Goal: Task Accomplishment & Management: Use online tool/utility

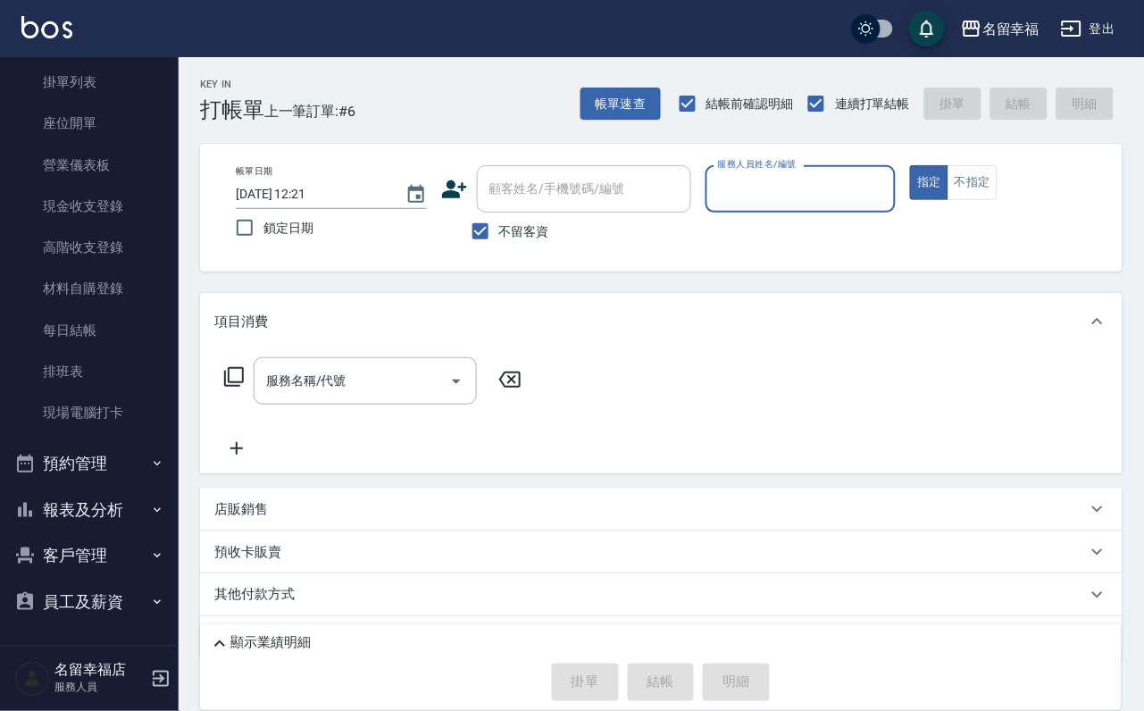
scroll to position [205, 0]
click at [78, 490] on button "報表及分析" at bounding box center [89, 510] width 164 height 46
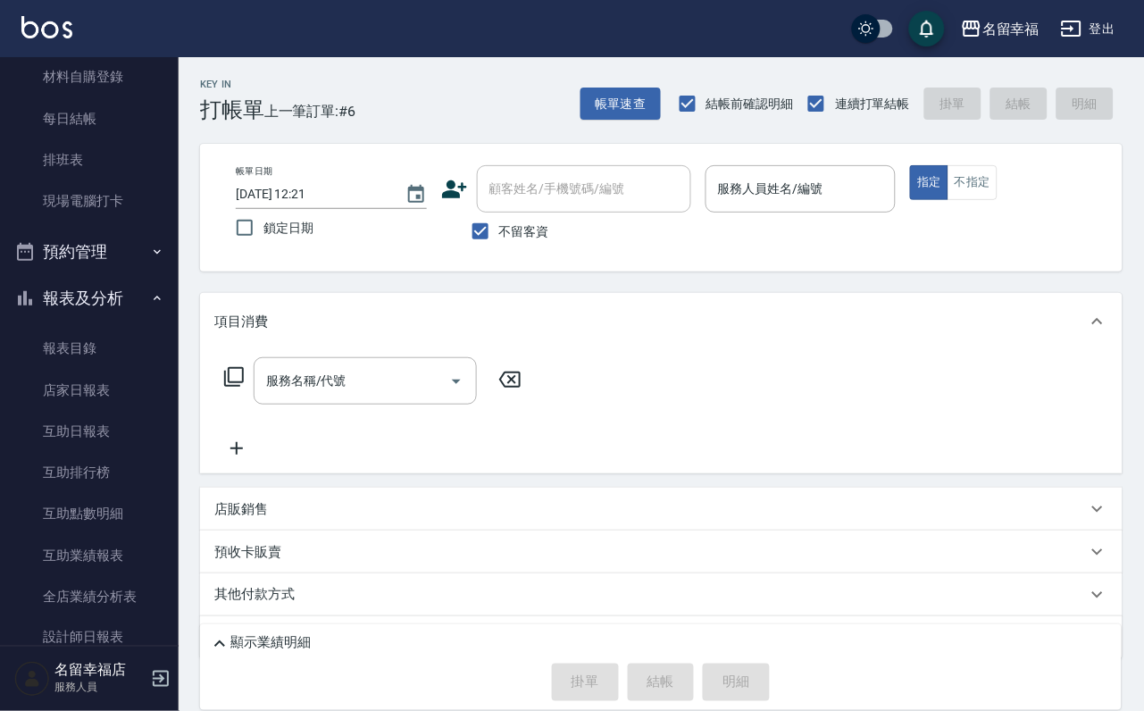
scroll to position [607, 0]
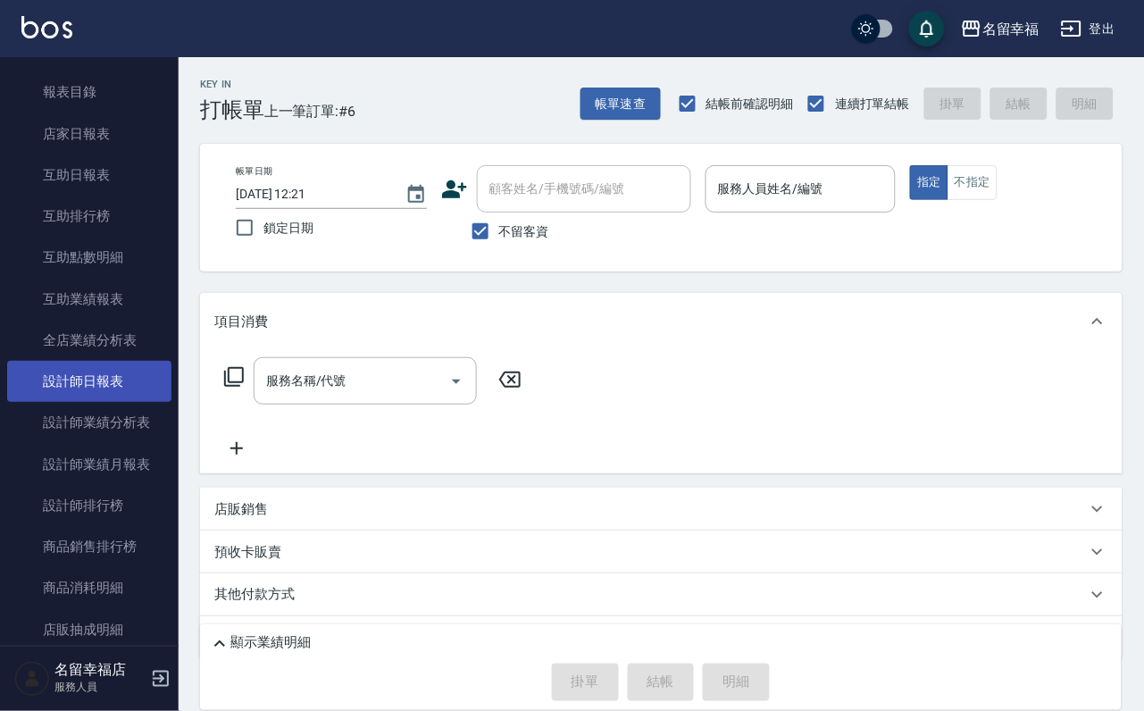
click at [107, 402] on link "設計師日報表" at bounding box center [89, 381] width 164 height 41
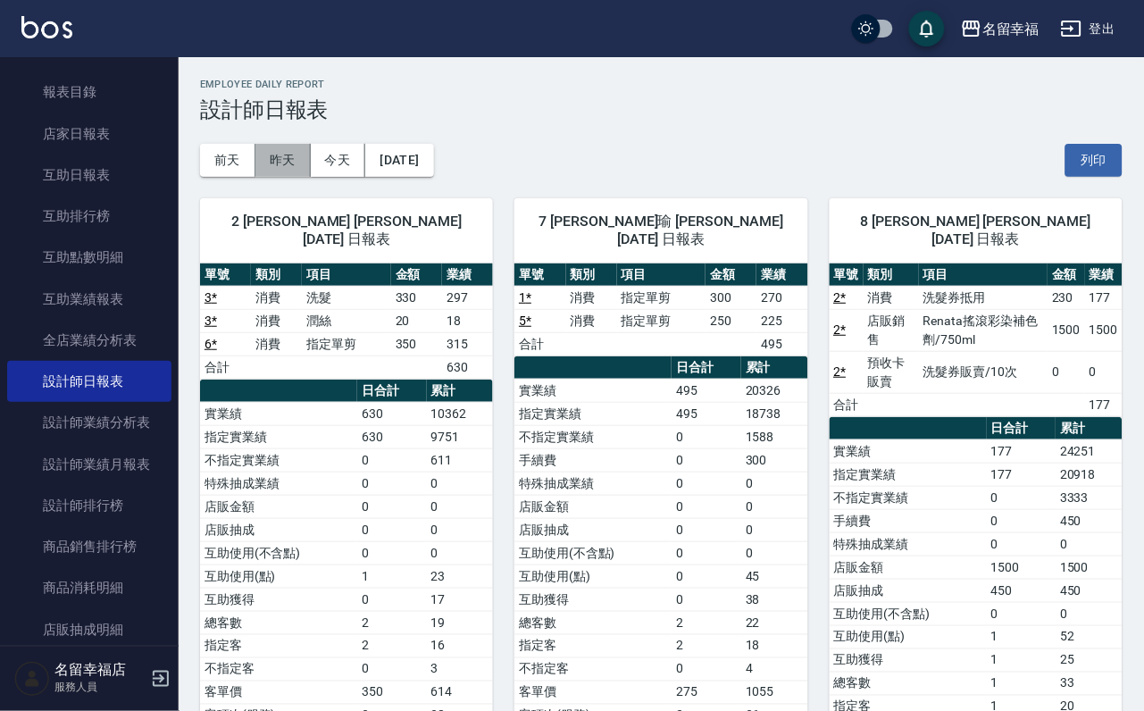
click at [298, 175] on button "昨天" at bounding box center [283, 160] width 55 height 33
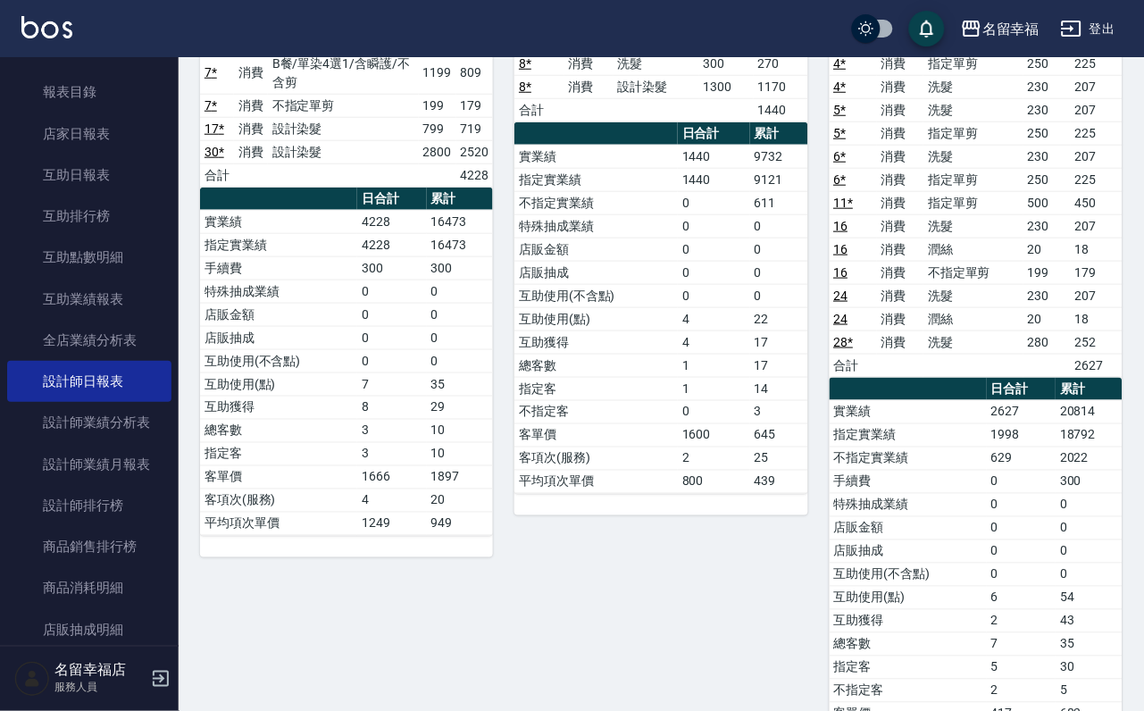
scroll to position [59, 0]
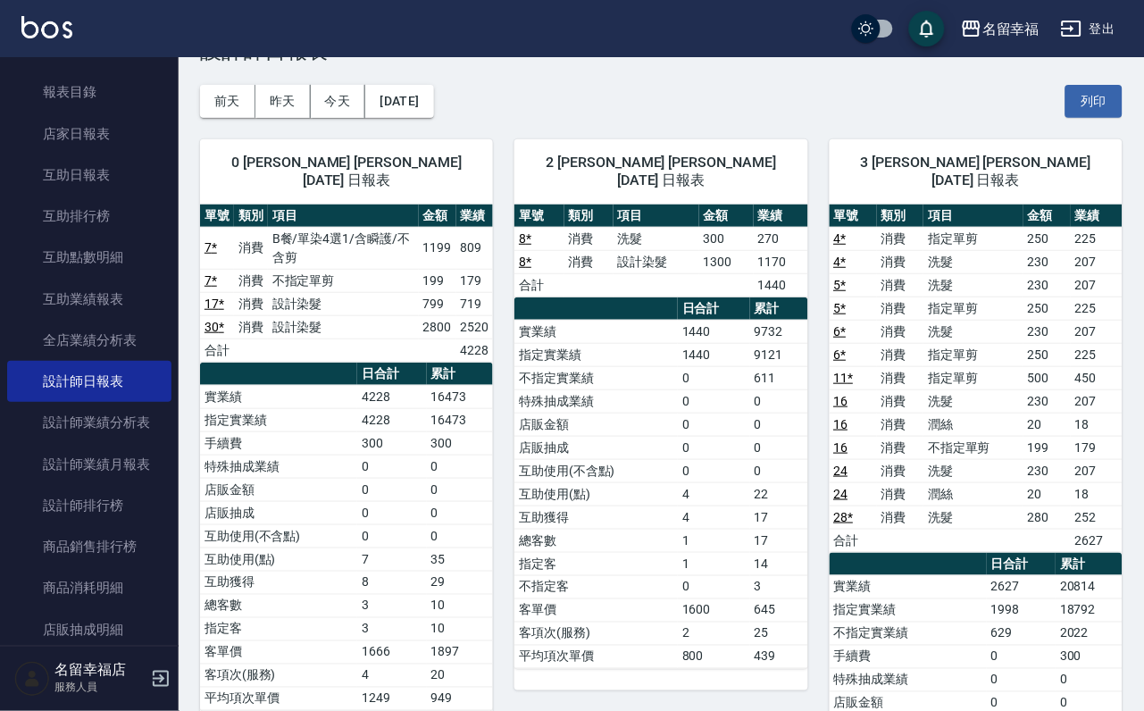
click at [234, 95] on button "前天" at bounding box center [227, 101] width 55 height 33
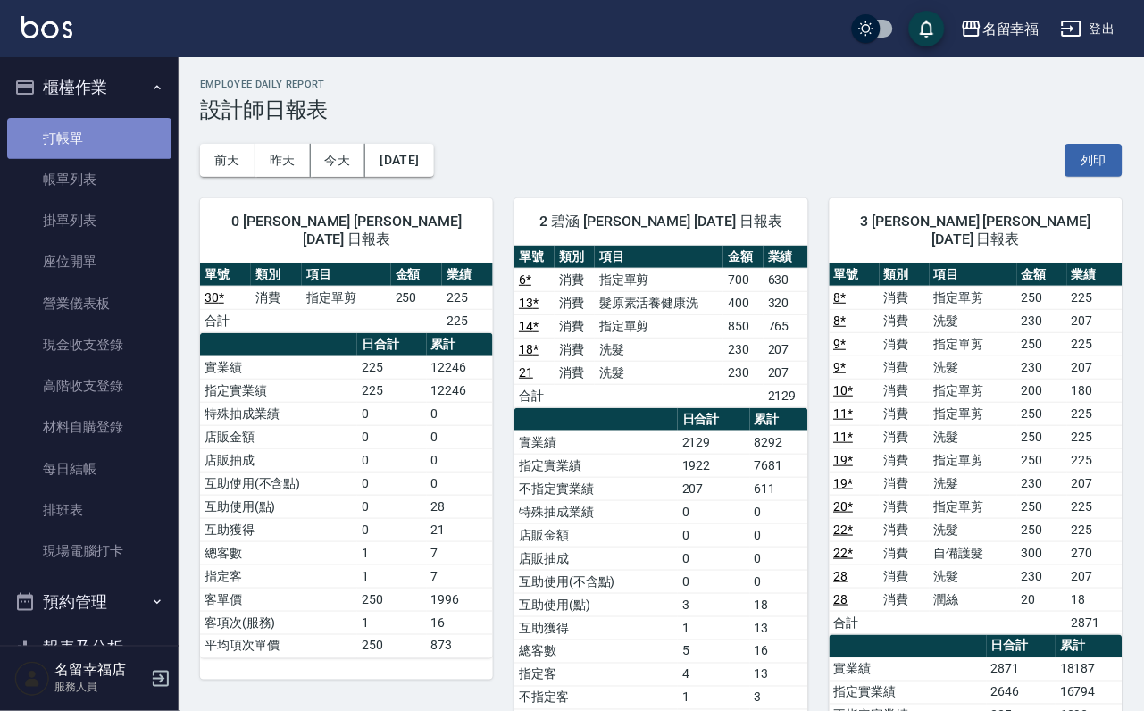
click at [101, 141] on link "打帳單" at bounding box center [89, 138] width 164 height 41
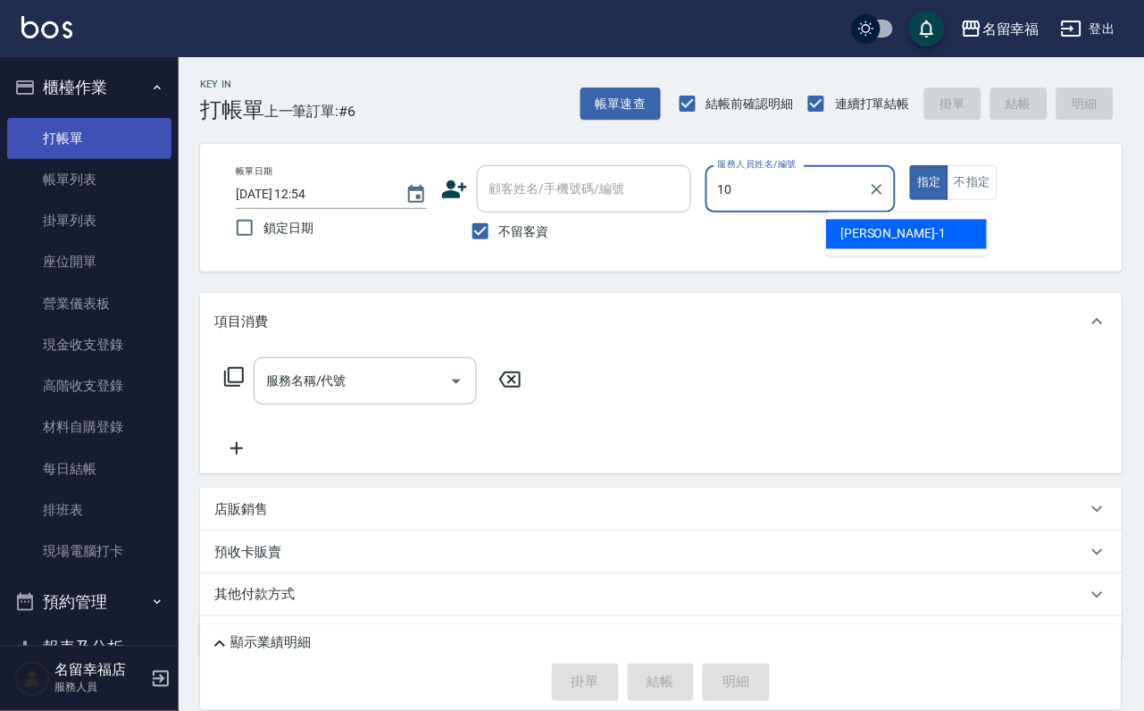
type input "海龜-10"
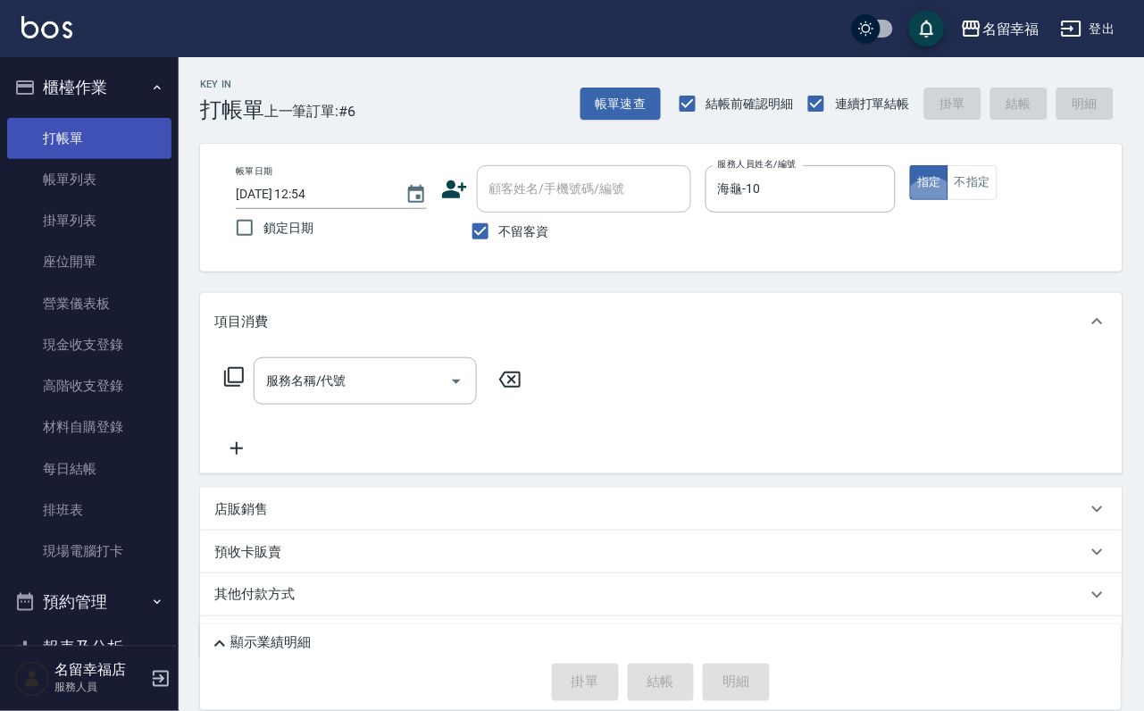
type button "true"
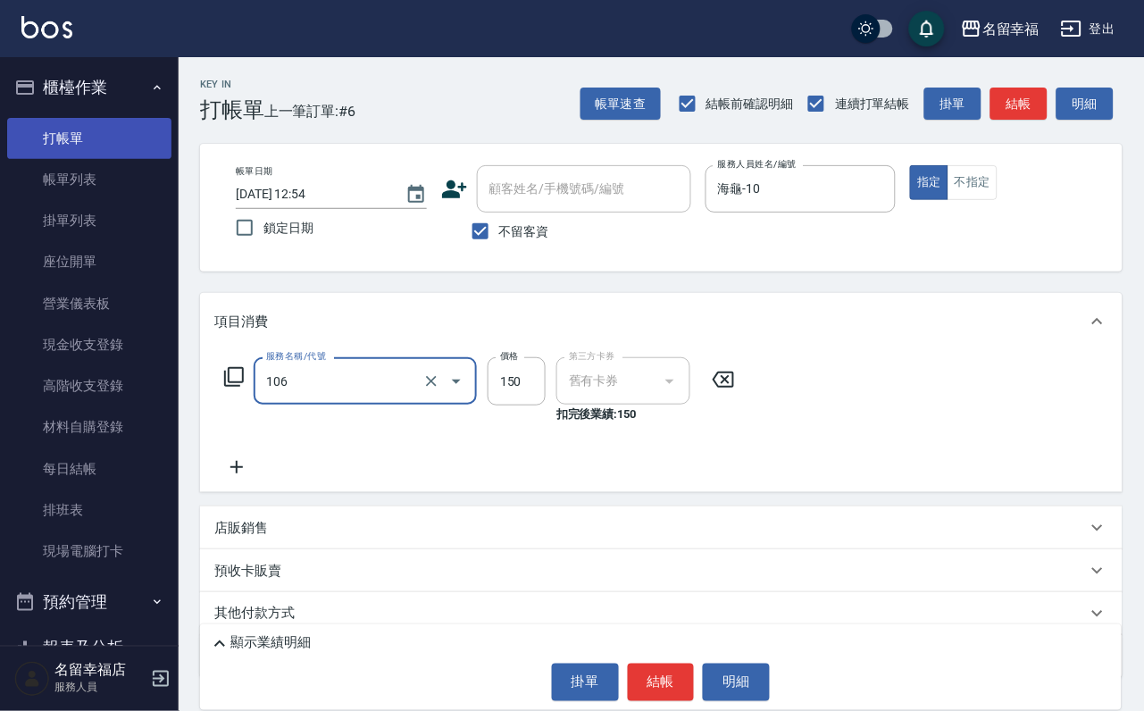
type input "洗髮券抵用(106)"
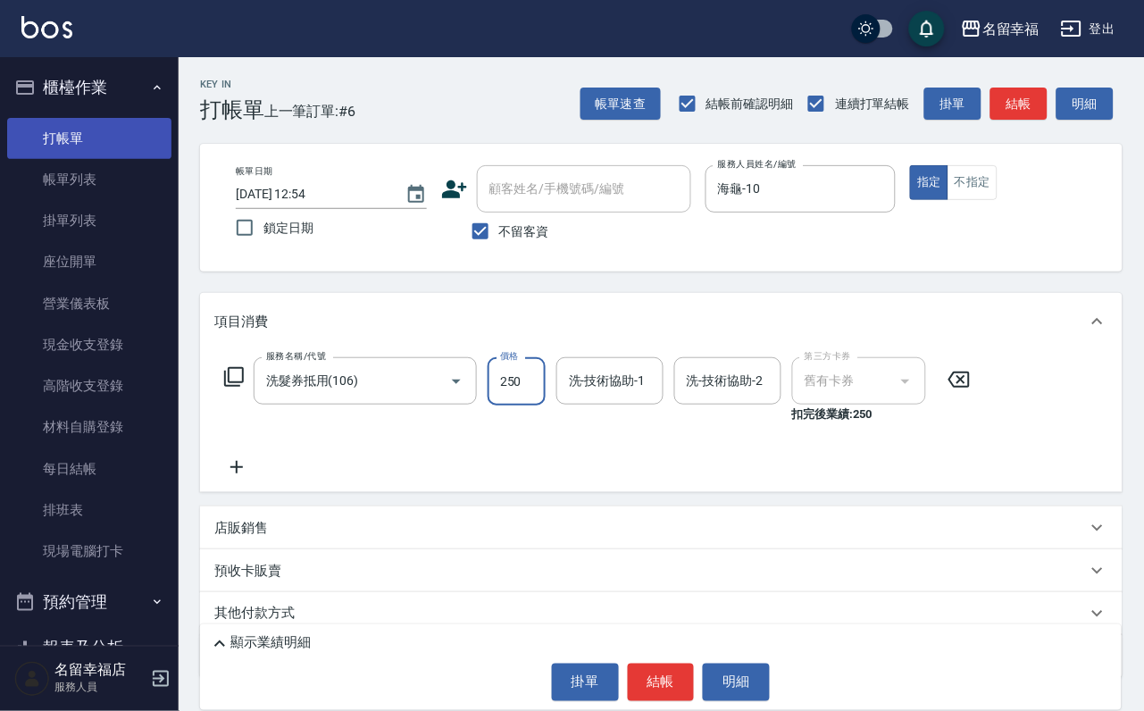
type input "250"
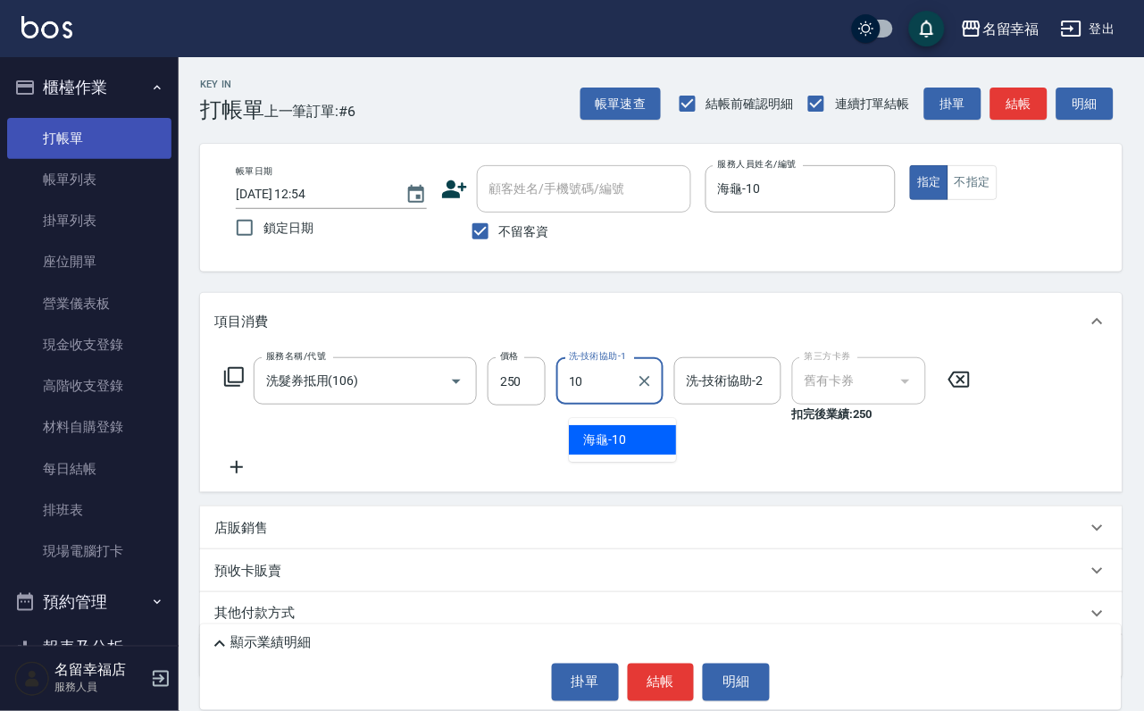
type input "海龜-10"
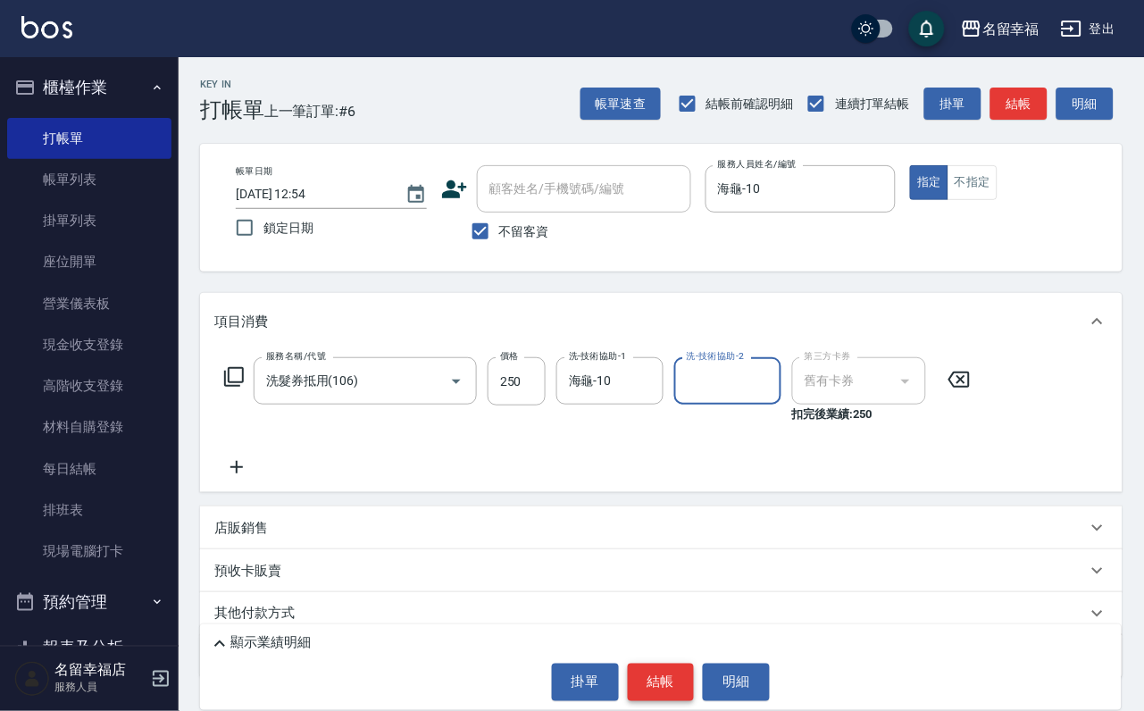
click at [653, 691] on button "結帳" at bounding box center [661, 683] width 67 height 38
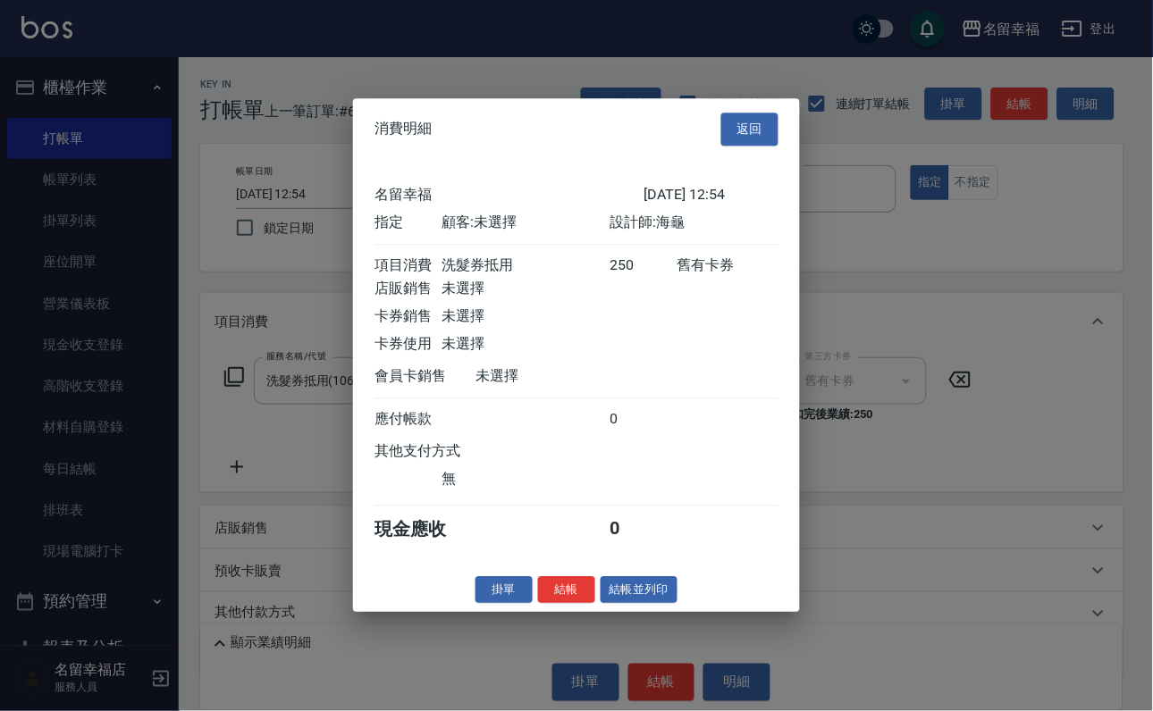
scroll to position [221, 0]
click at [538, 604] on button "結帳" at bounding box center [566, 590] width 57 height 28
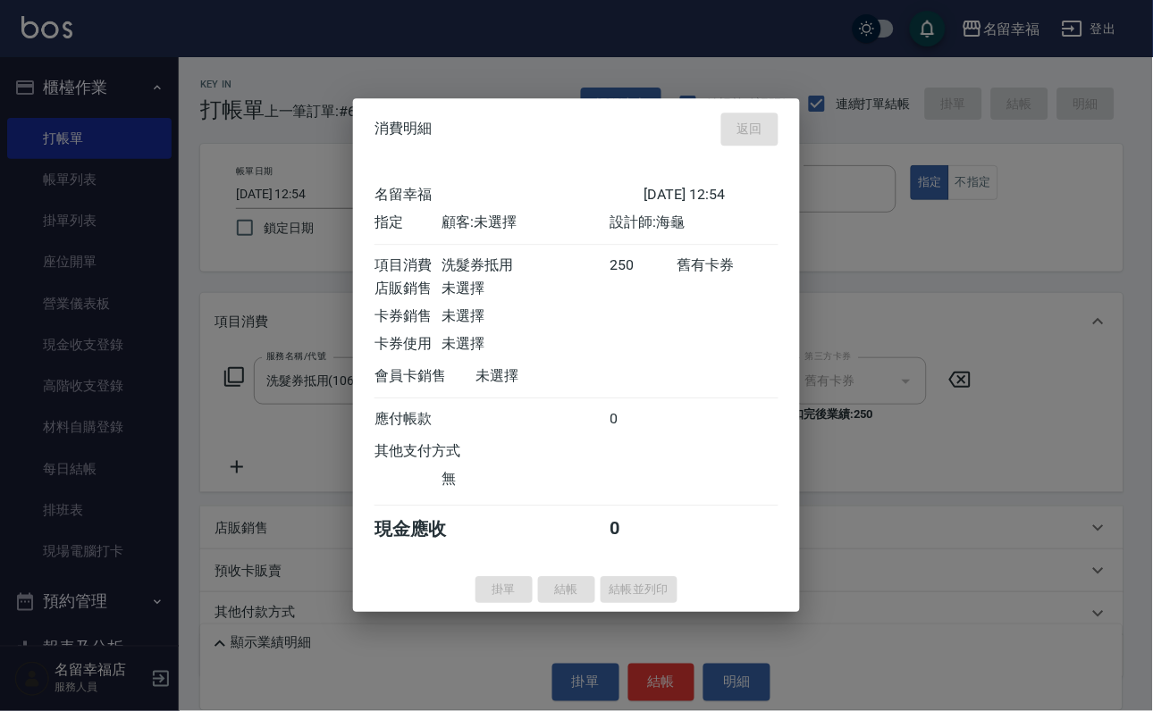
type input "[DATE] 13:06"
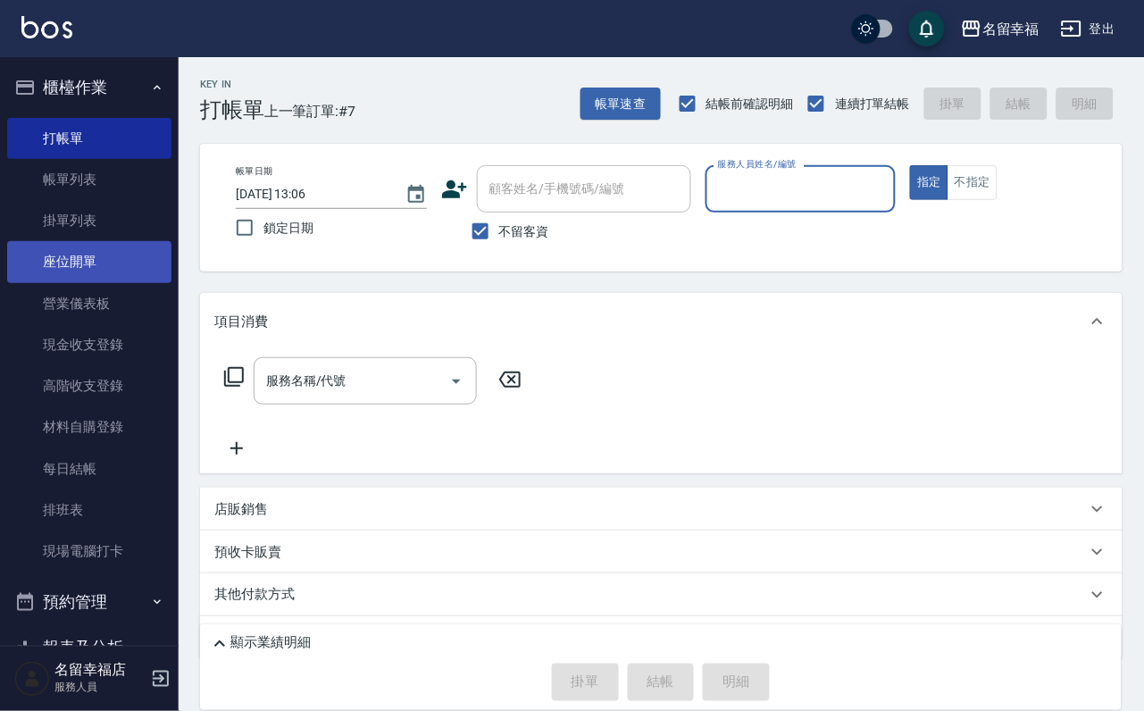
drag, startPoint x: 100, startPoint y: 196, endPoint x: 107, endPoint y: 270, distance: 74.5
click at [100, 197] on link "帳單列表" at bounding box center [89, 179] width 164 height 41
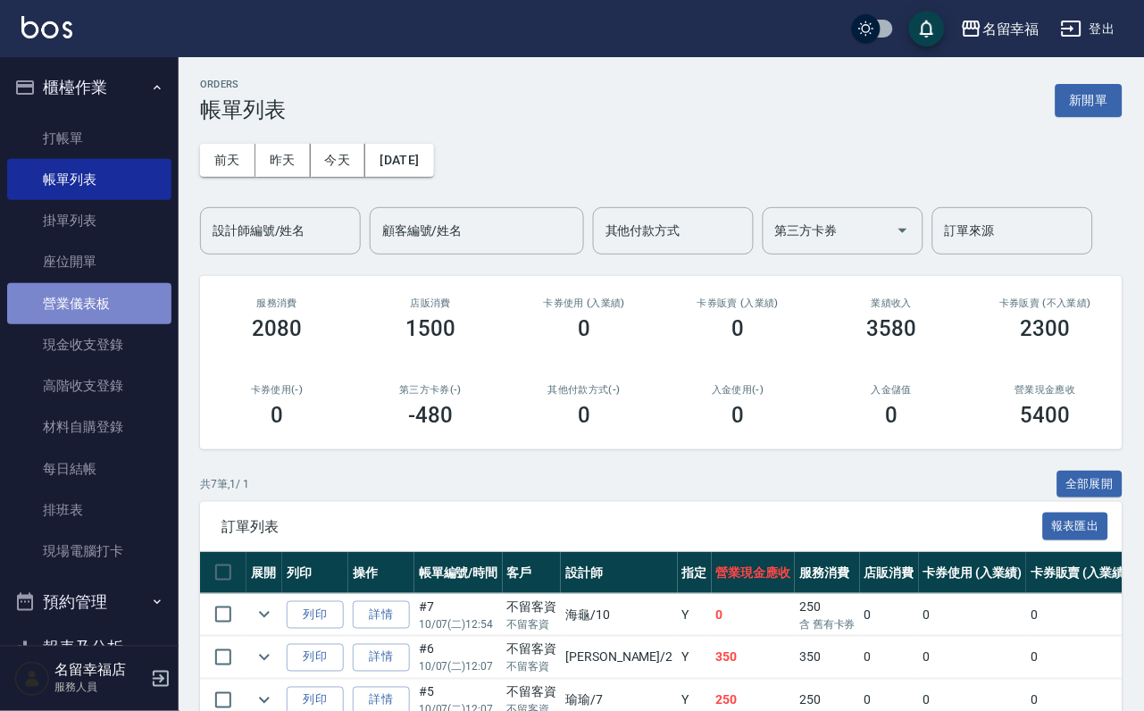
click at [94, 322] on link "營業儀表板" at bounding box center [89, 303] width 164 height 41
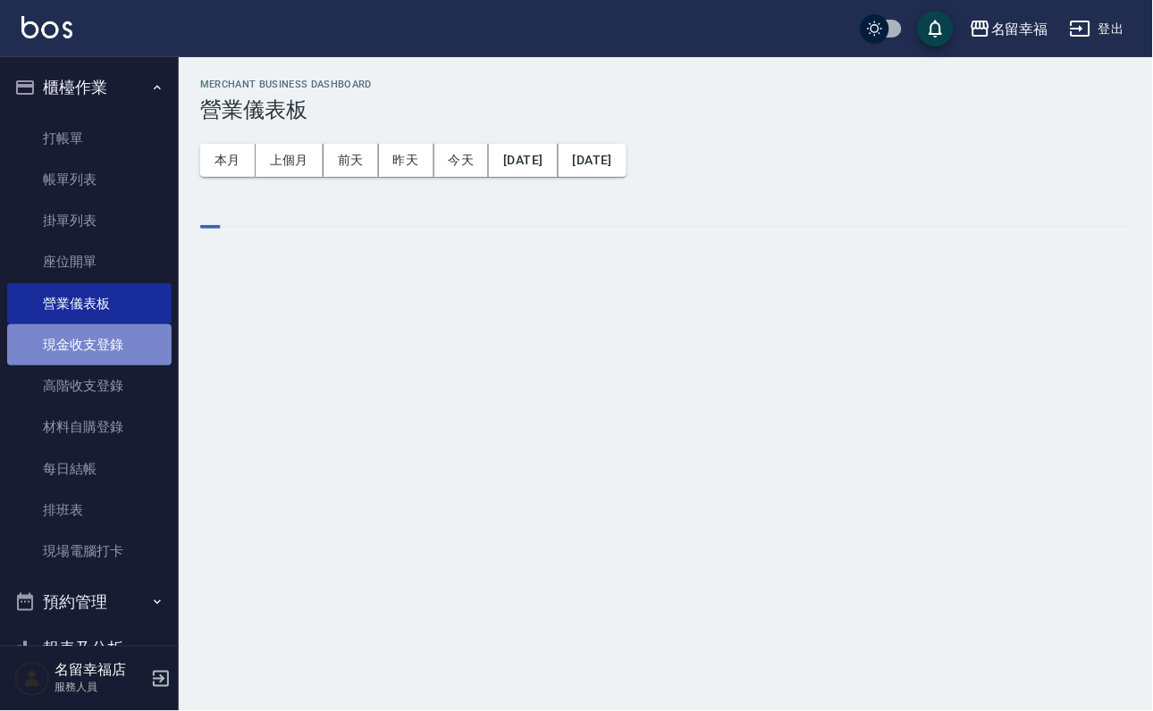
click at [105, 365] on link "現金收支登錄" at bounding box center [89, 344] width 164 height 41
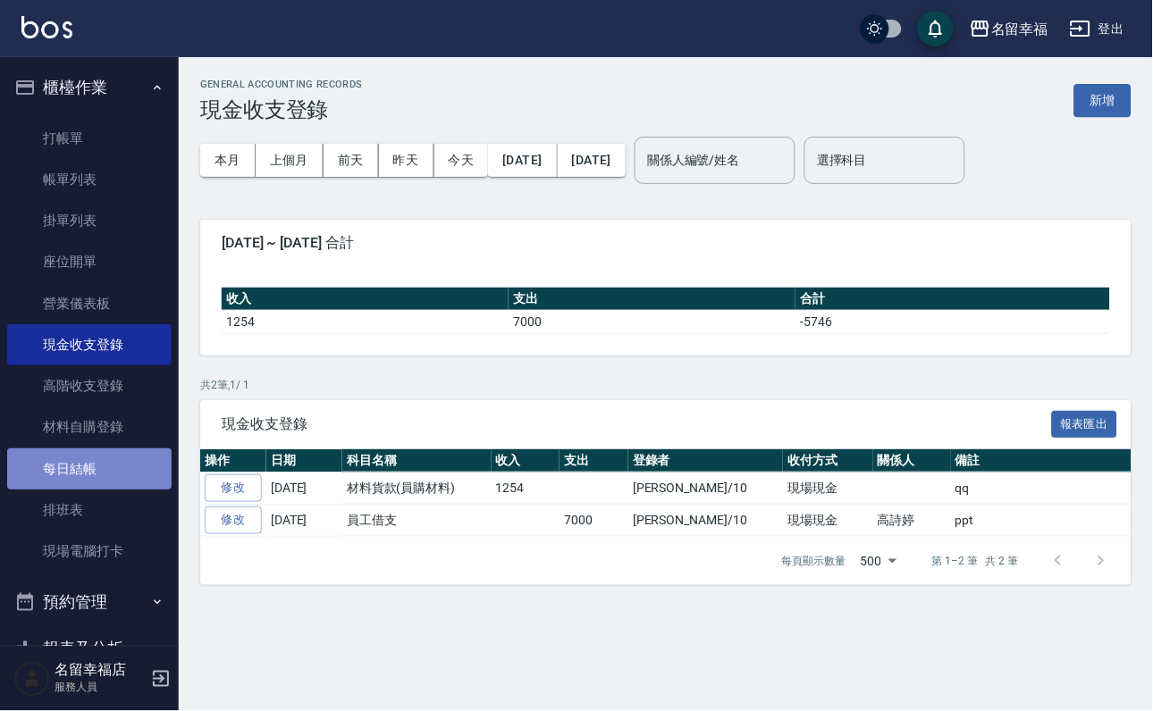
click at [105, 490] on link "每日結帳" at bounding box center [89, 468] width 164 height 41
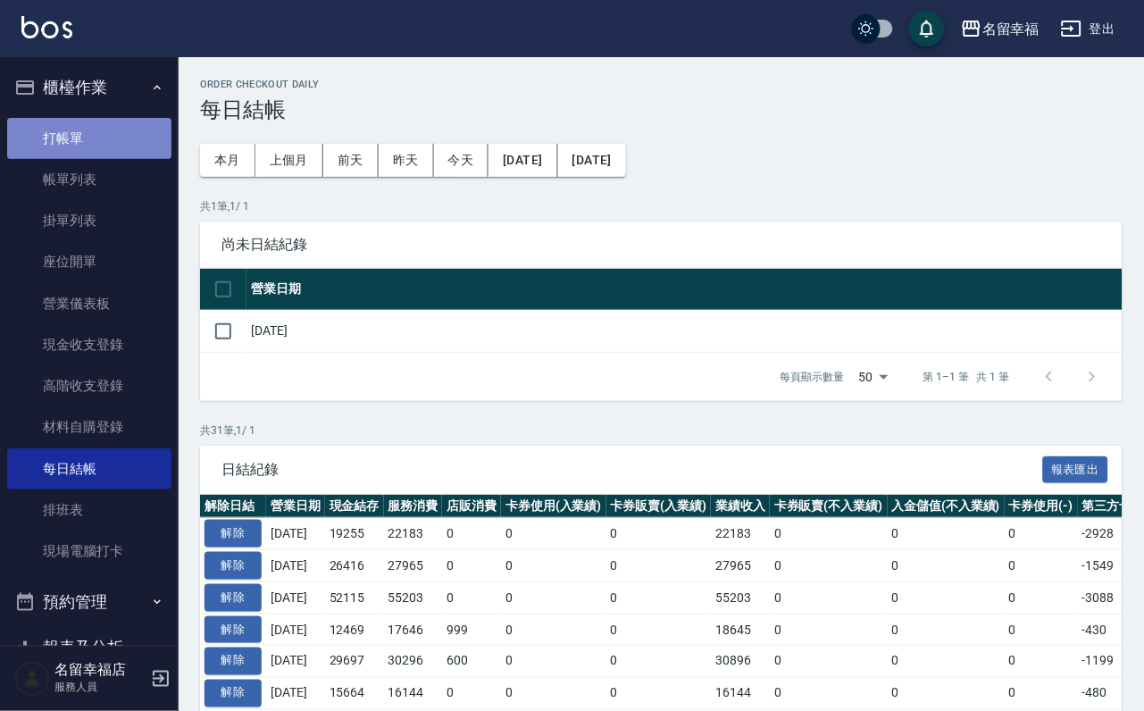
click at [92, 143] on link "打帳單" at bounding box center [89, 138] width 164 height 41
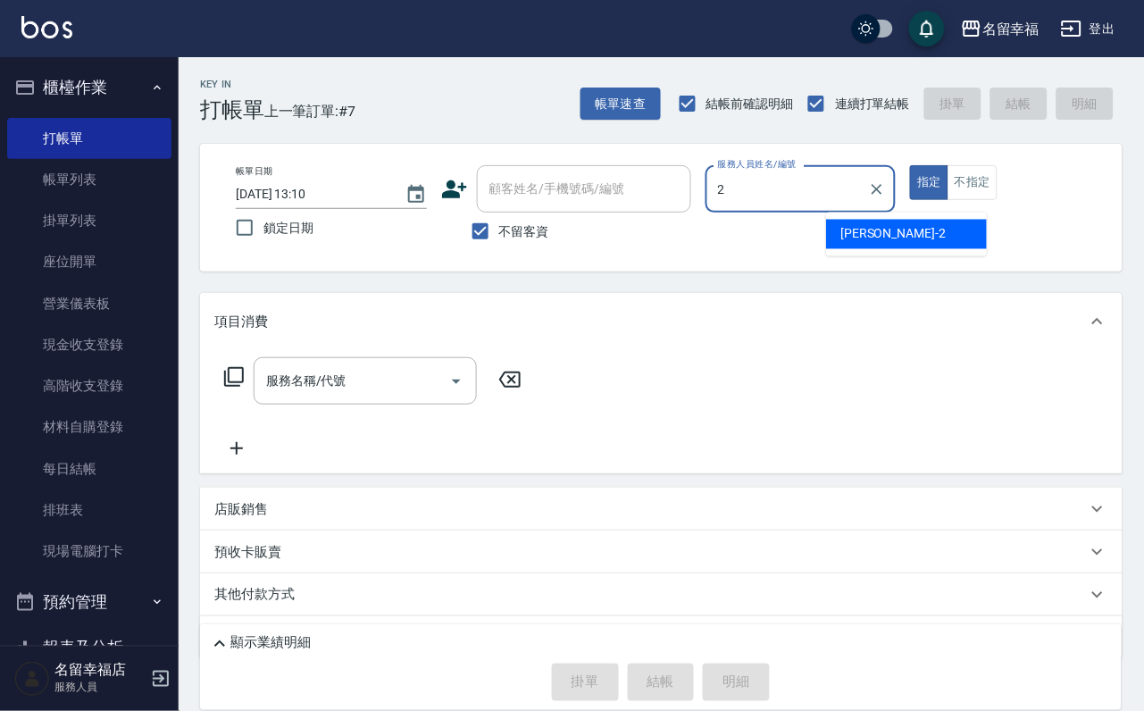
type input "[PERSON_NAME]-2"
type button "true"
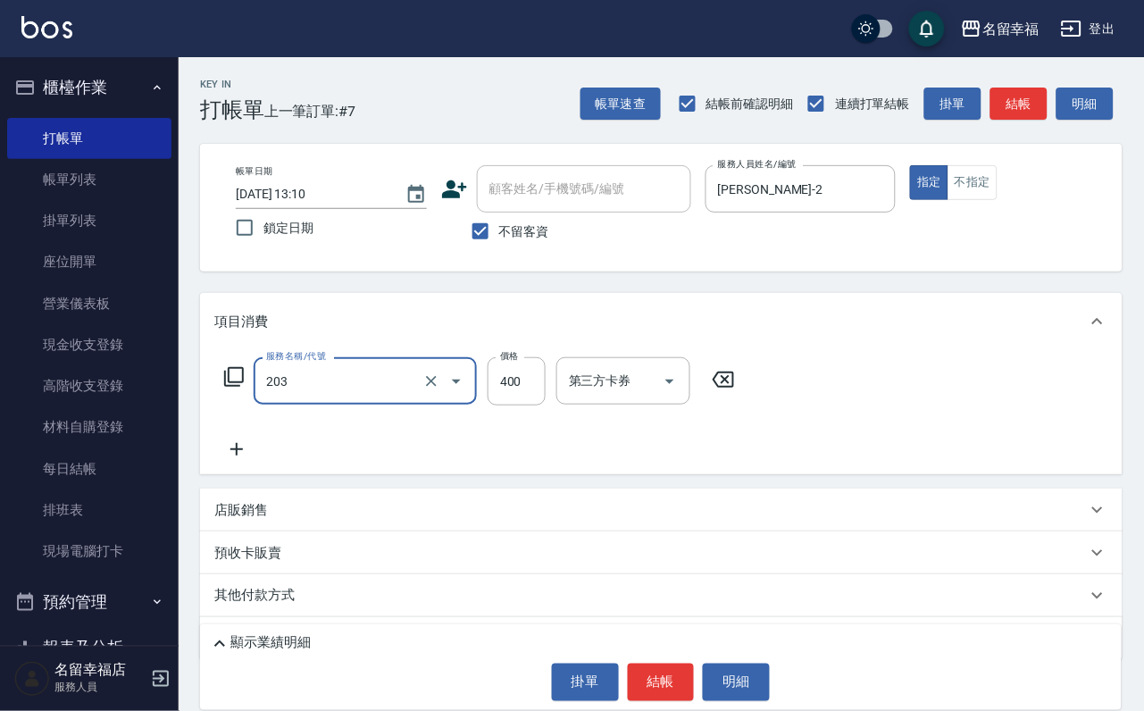
type input "指定單剪(203)"
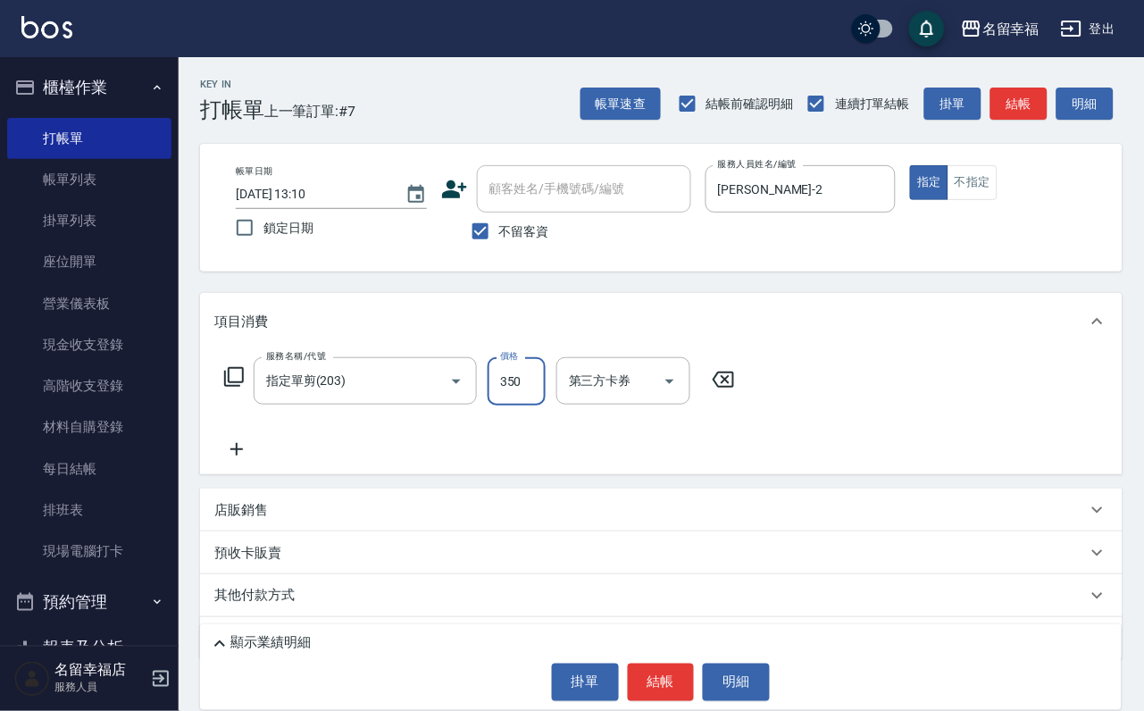
type input "350"
click at [660, 691] on button "結帳" at bounding box center [661, 683] width 67 height 38
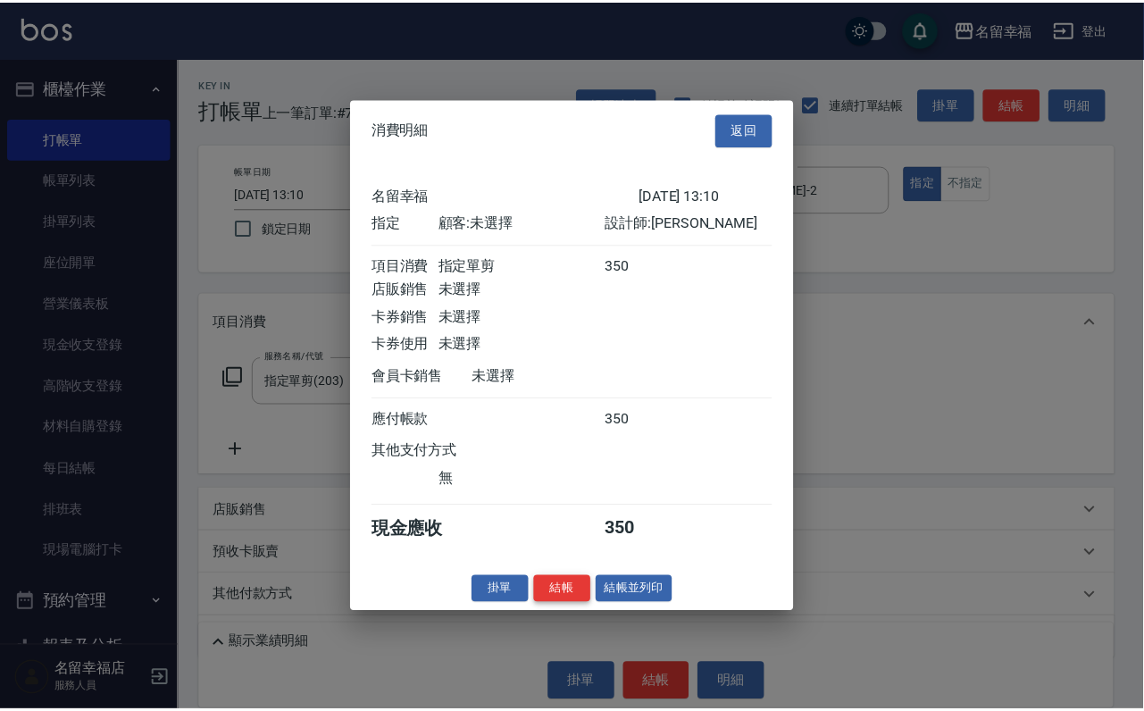
scroll to position [221, 0]
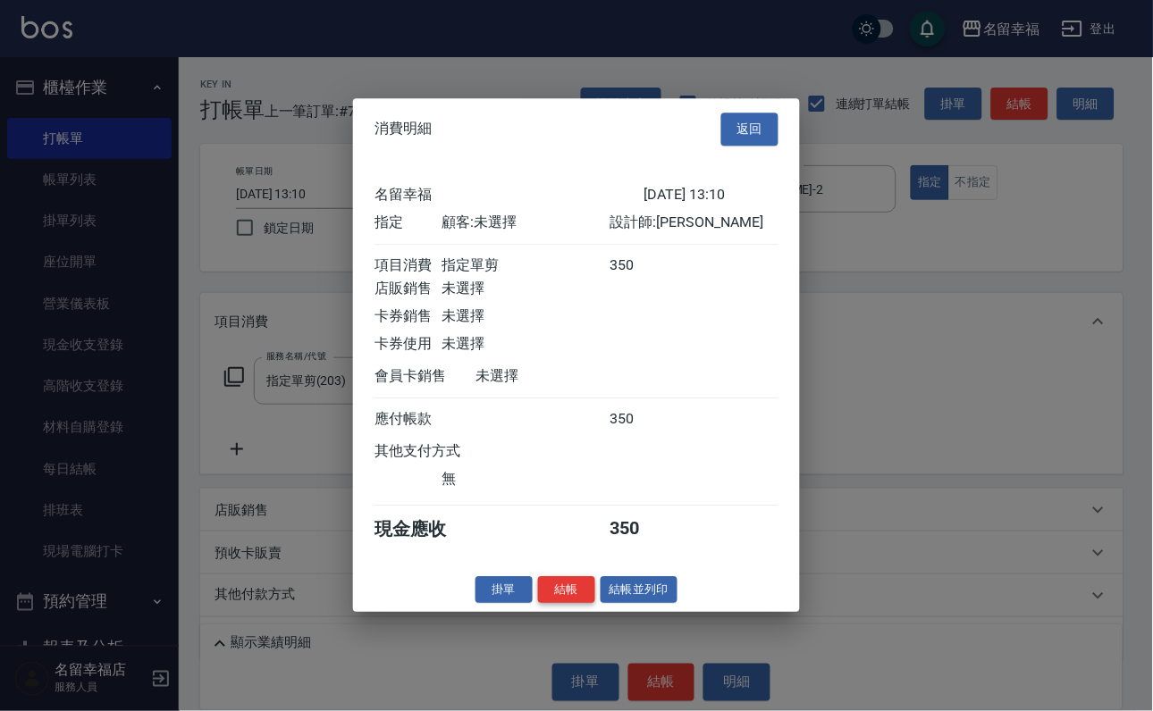
click at [538, 604] on button "結帳" at bounding box center [566, 590] width 57 height 28
